Goal: Task Accomplishment & Management: Complete application form

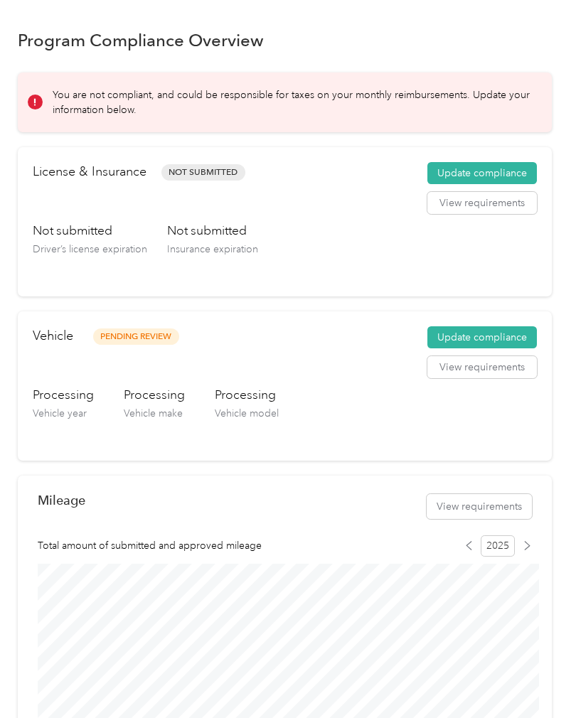
click at [505, 164] on button "Update compliance" at bounding box center [481, 173] width 109 height 23
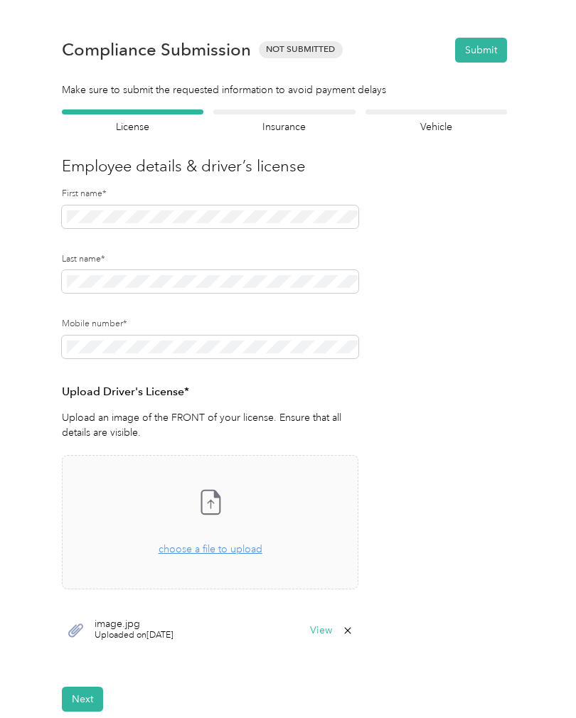
click at [308, 113] on div at bounding box center [283, 111] width 141 height 5
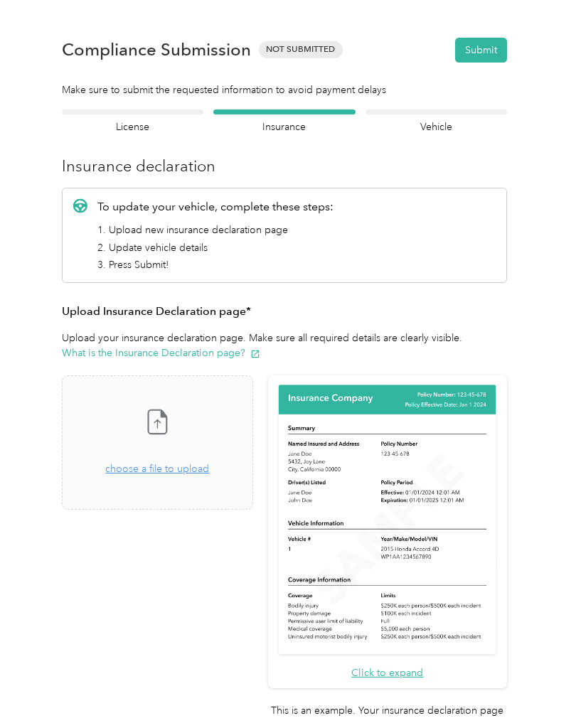
click at [209, 463] on span "choose a file to upload" at bounding box center [157, 469] width 104 height 12
click at [498, 50] on button "Submit" at bounding box center [481, 50] width 52 height 25
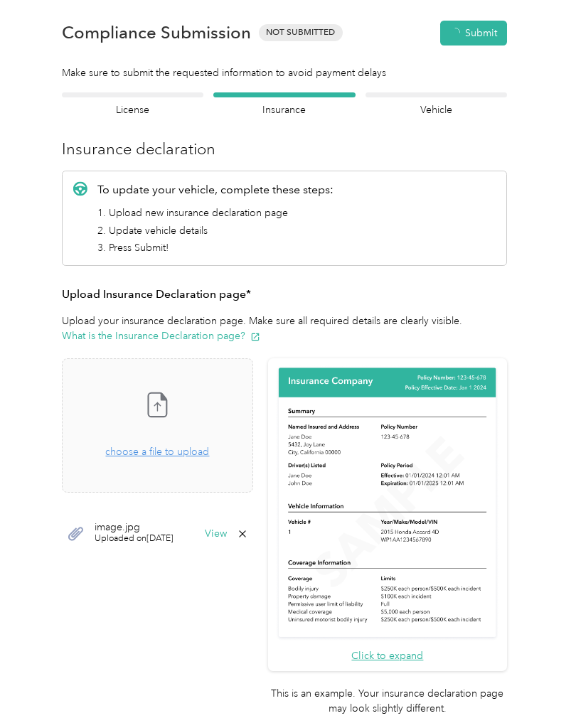
scroll to position [18, 0]
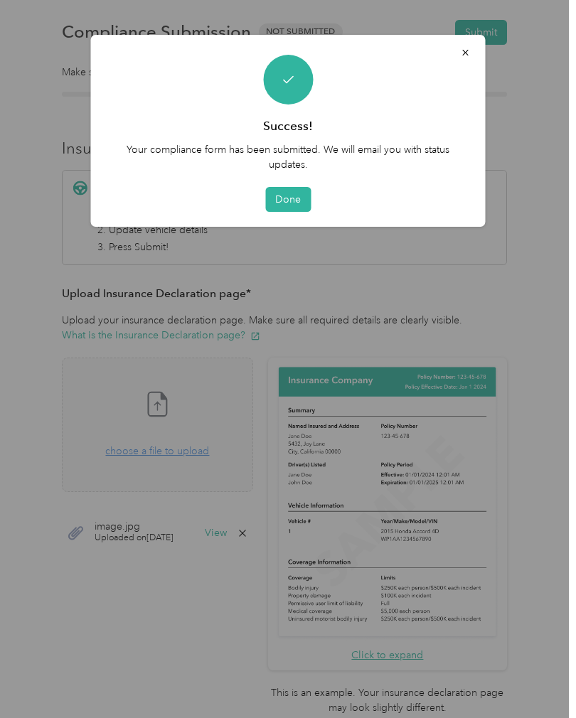
click at [294, 200] on button "Done" at bounding box center [288, 199] width 46 height 25
